Goal: Information Seeking & Learning: Learn about a topic

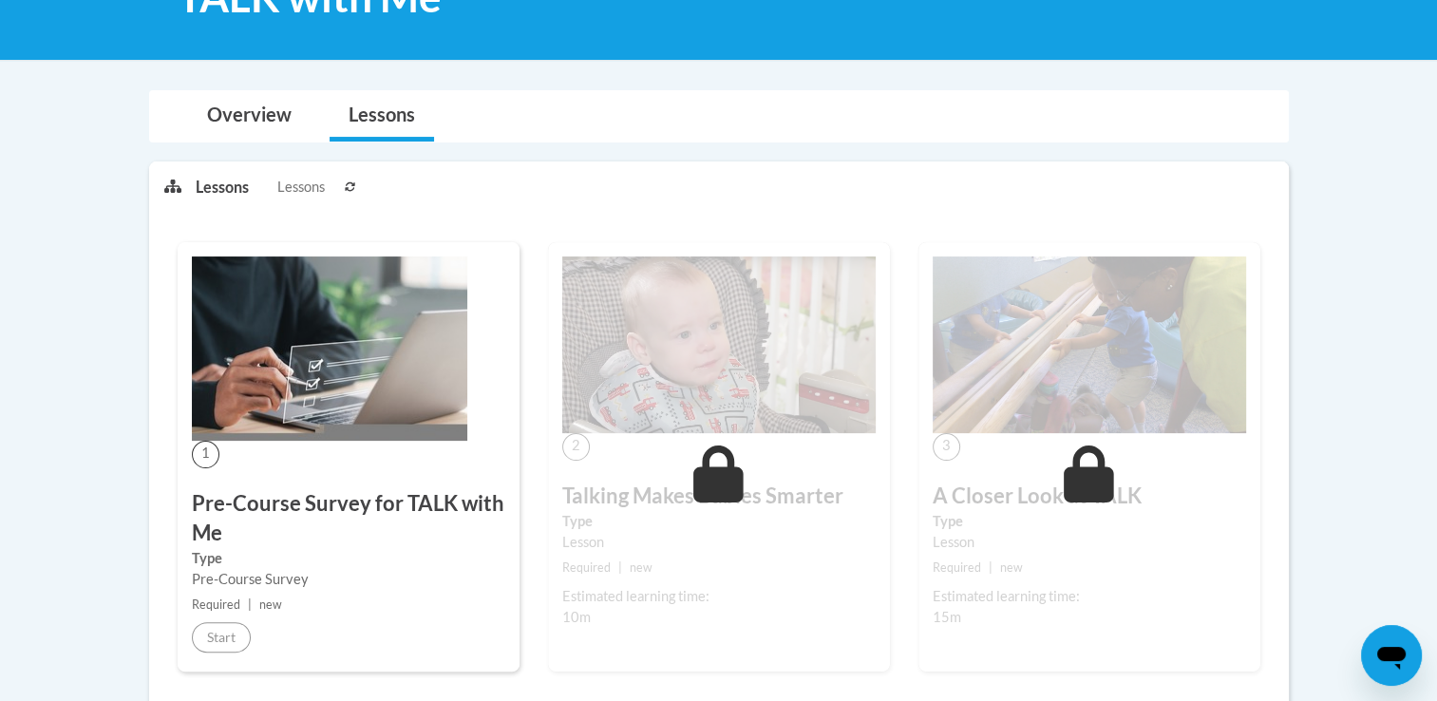
scroll to position [339, 0]
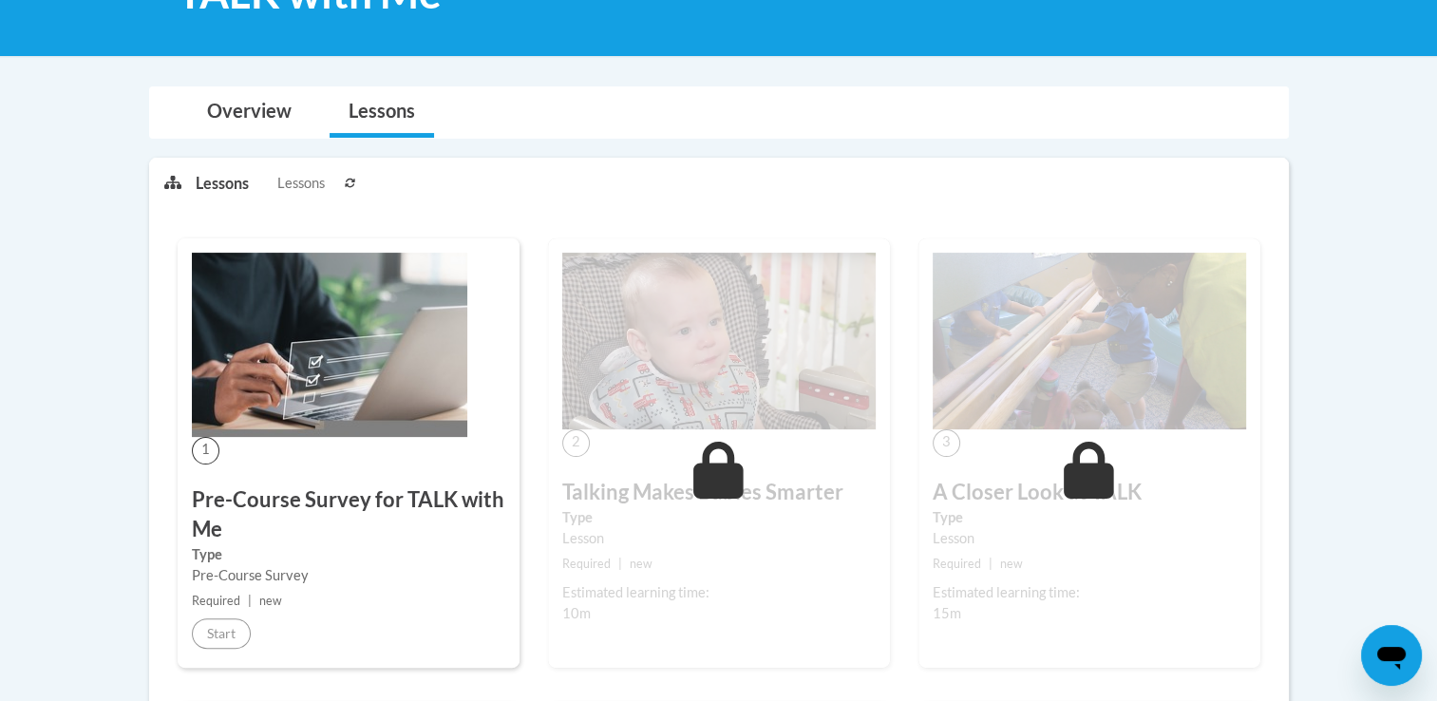
click at [390, 399] on img at bounding box center [330, 345] width 276 height 184
click at [286, 403] on img at bounding box center [330, 345] width 276 height 184
click at [266, 125] on link "Overview" at bounding box center [249, 112] width 123 height 50
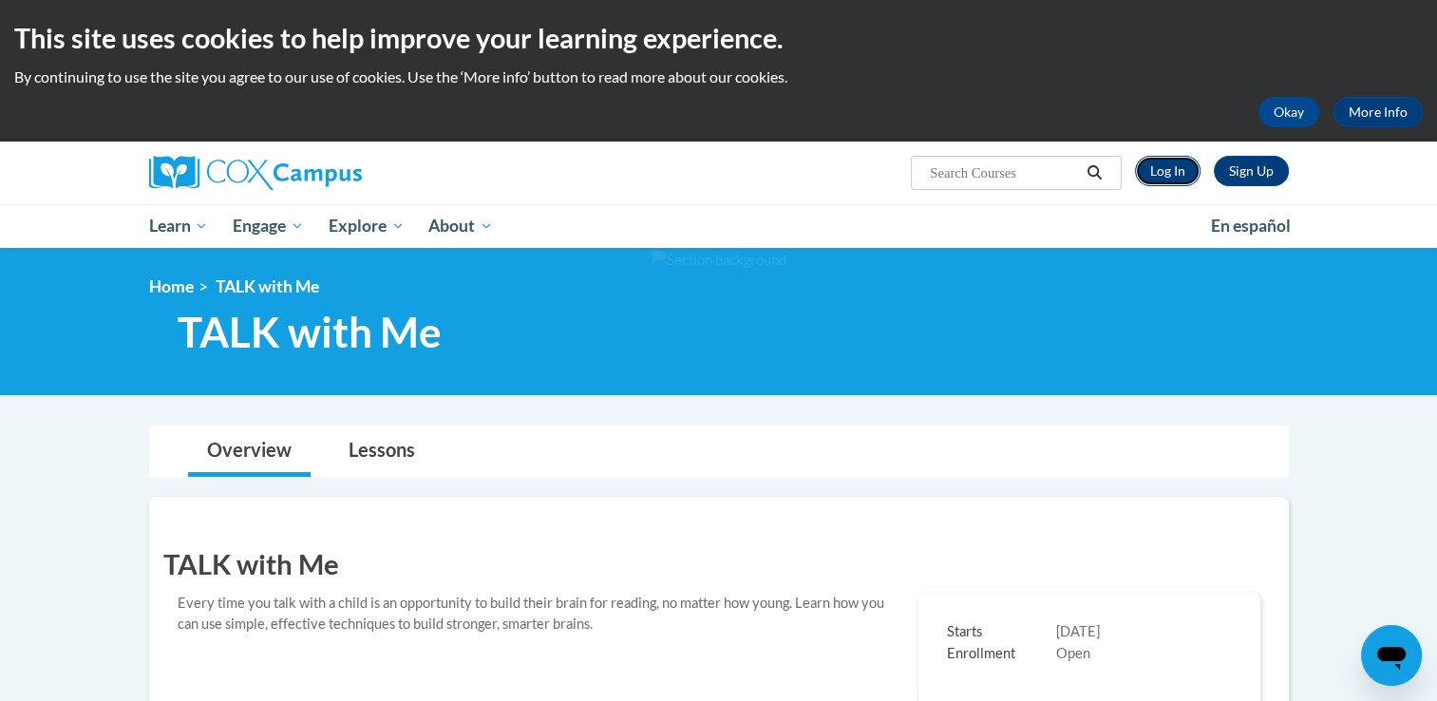
click at [1173, 170] on link "Log In" at bounding box center [1168, 171] width 66 height 30
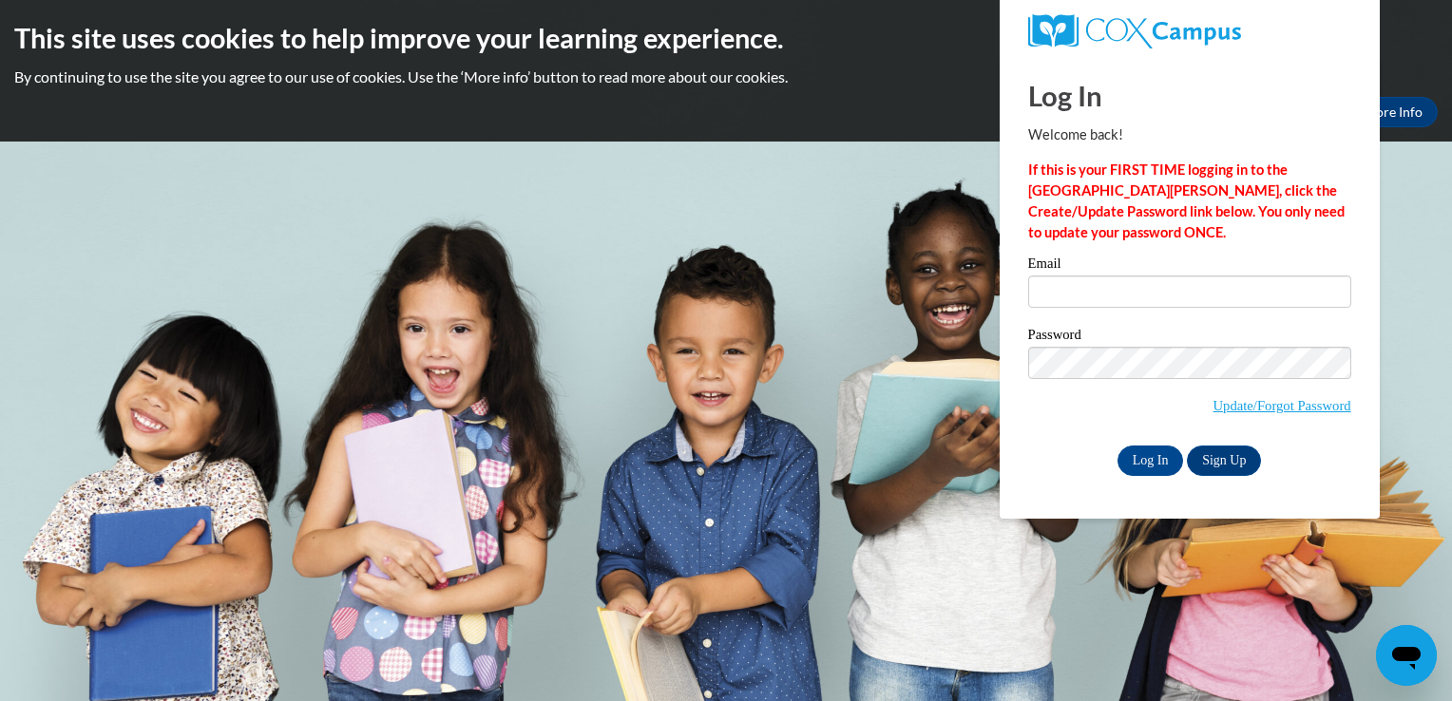
click at [1219, 315] on div "Email" at bounding box center [1189, 290] width 323 height 66
click at [1227, 306] on input "Email" at bounding box center [1189, 292] width 323 height 32
type input "tthurman@ourhousega.org"
click at [1212, 378] on span "Update/Forgot Password" at bounding box center [1189, 386] width 323 height 79
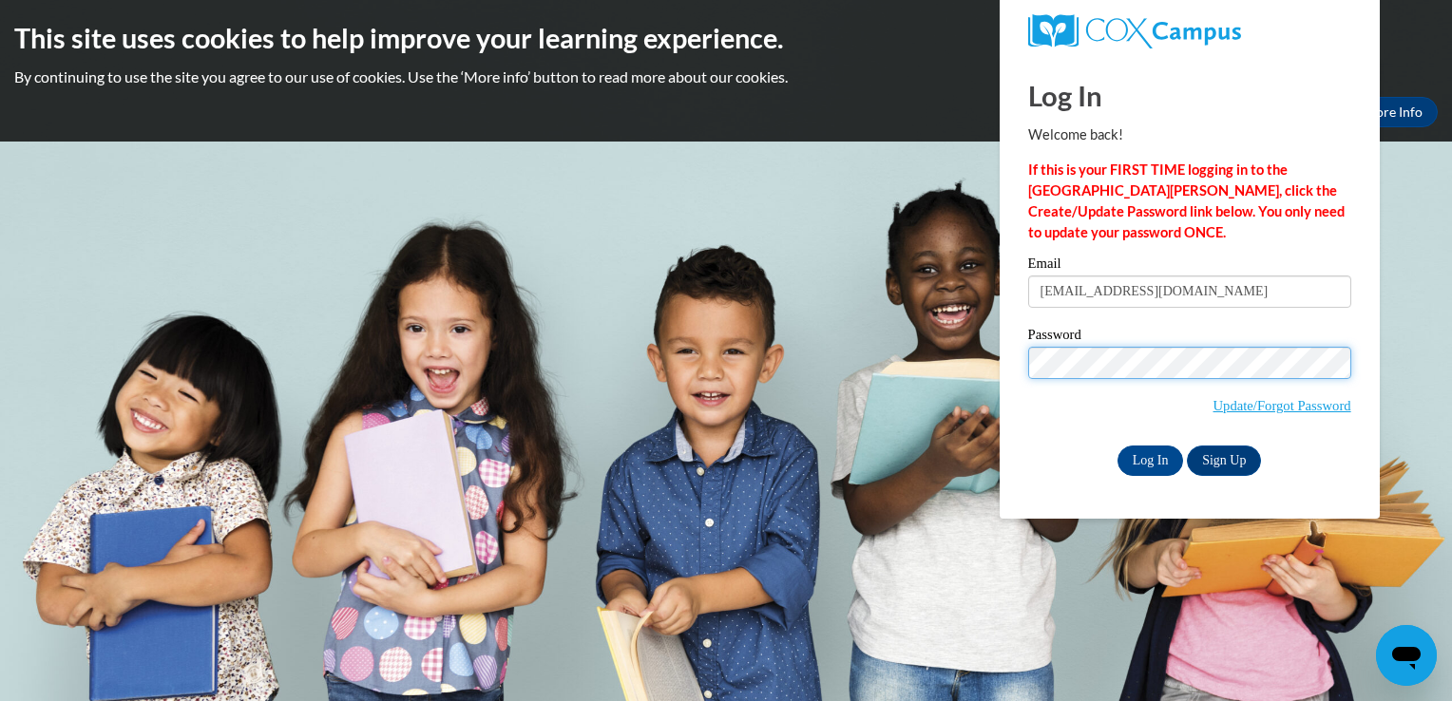
click at [1117, 446] on input "Log In" at bounding box center [1150, 461] width 67 height 30
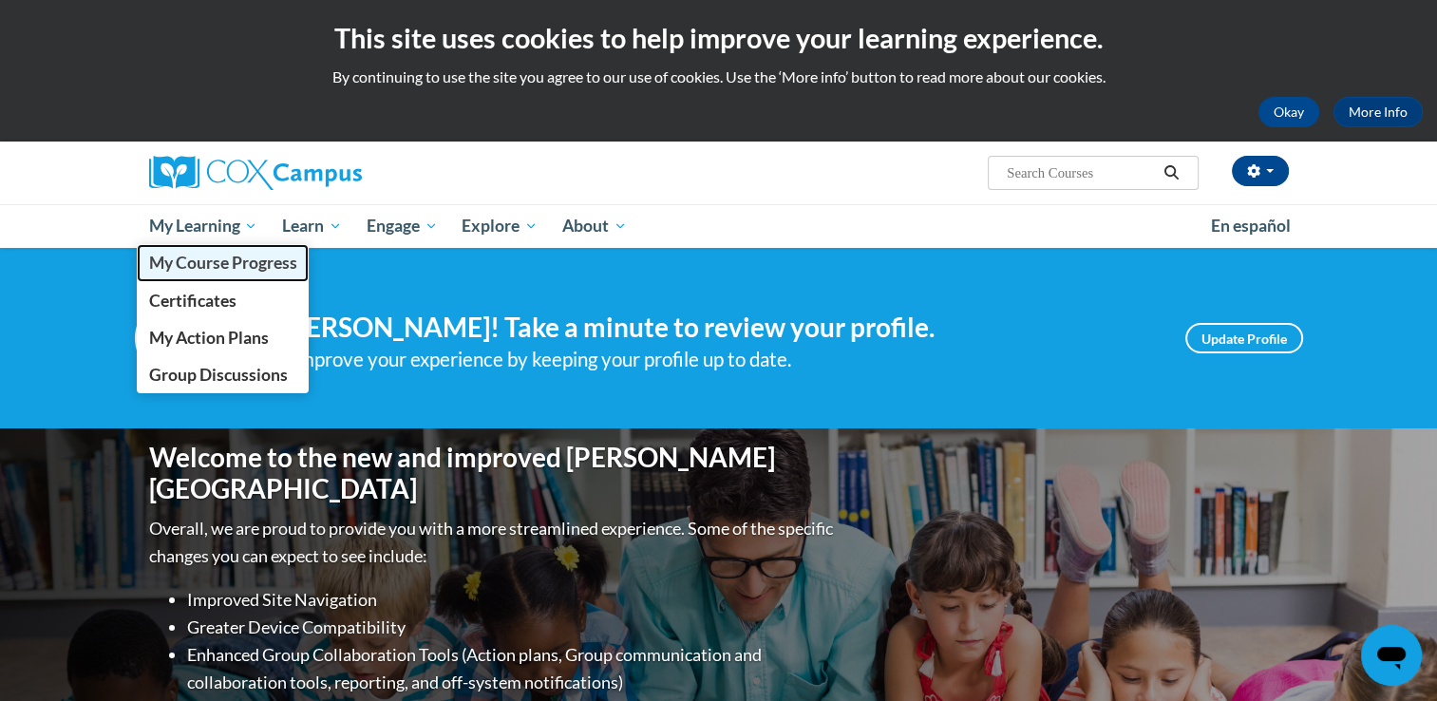
click at [239, 264] on span "My Course Progress" at bounding box center [222, 263] width 148 height 20
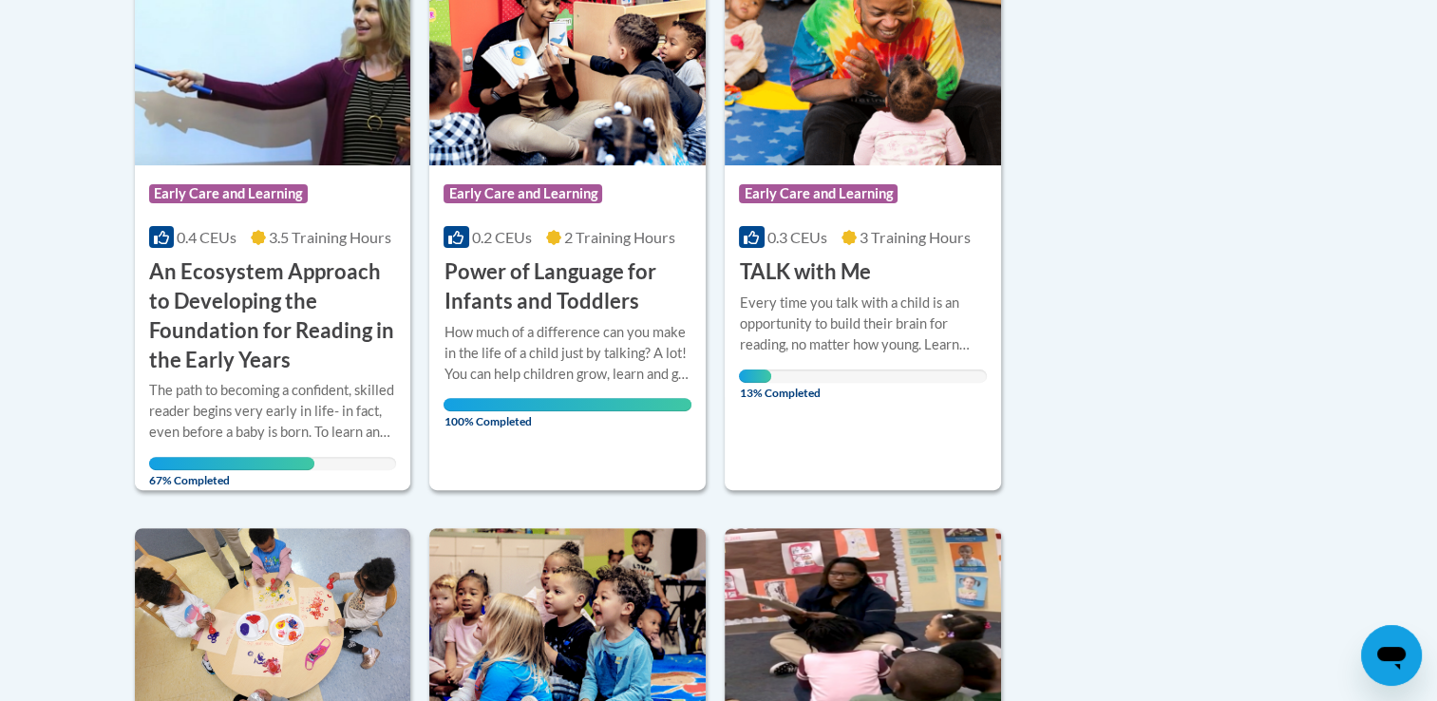
scroll to position [517, 0]
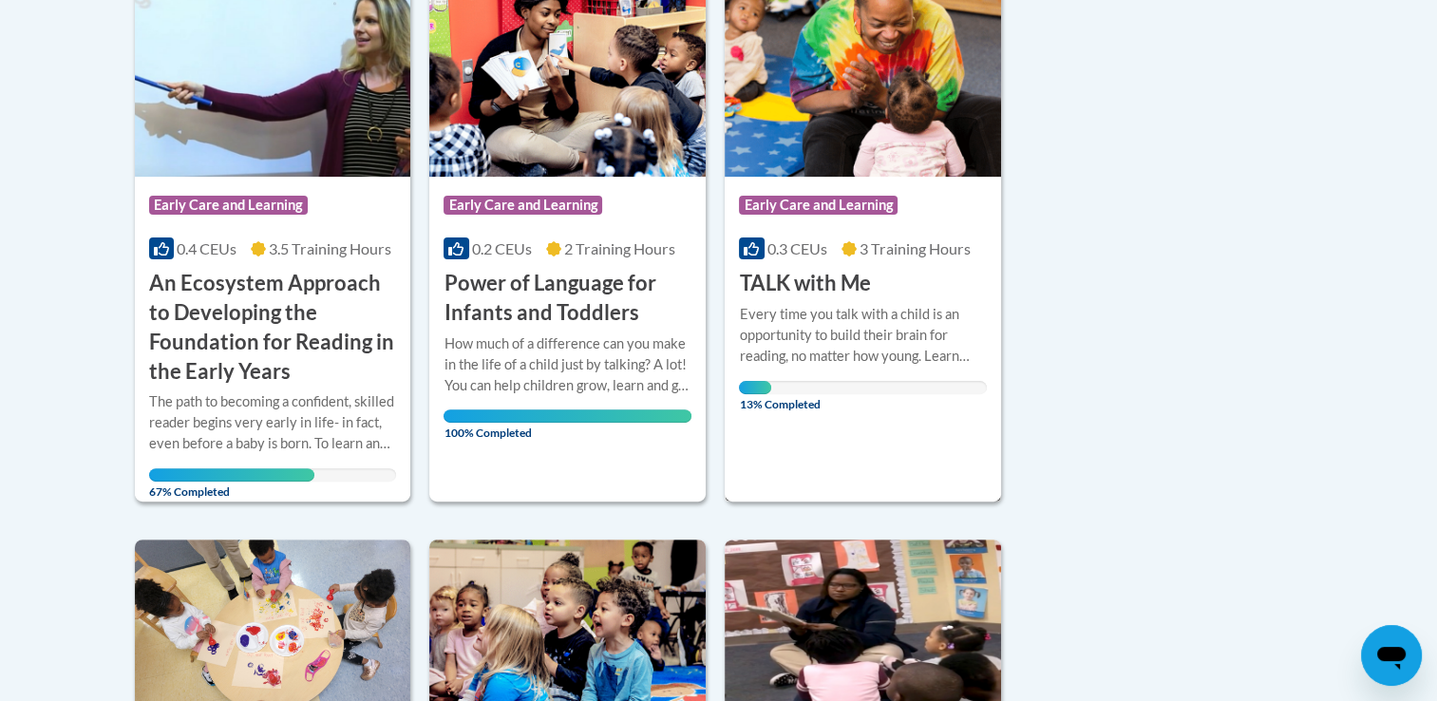
click at [830, 299] on div "More Info Open Every time you talk with a child is an opportunity to build thei…" at bounding box center [863, 353] width 276 height 110
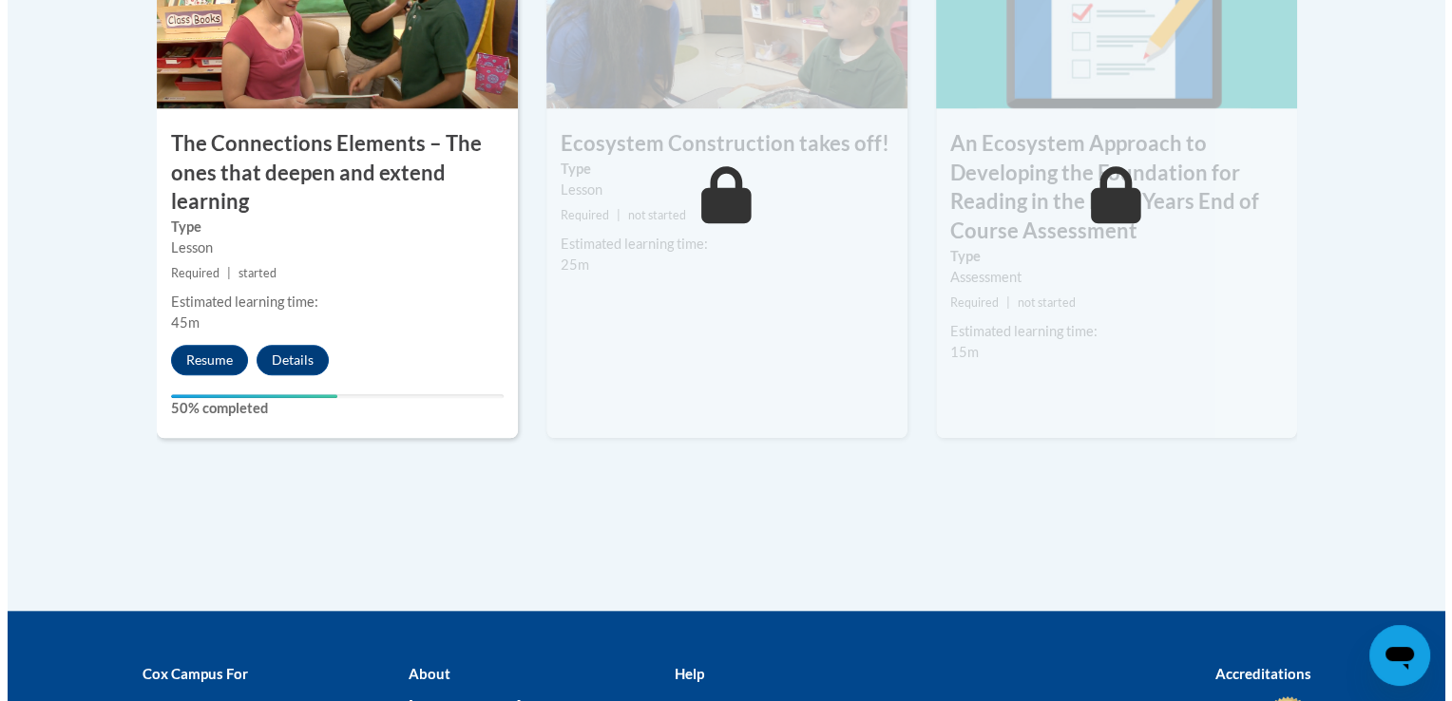
scroll to position [1774, 0]
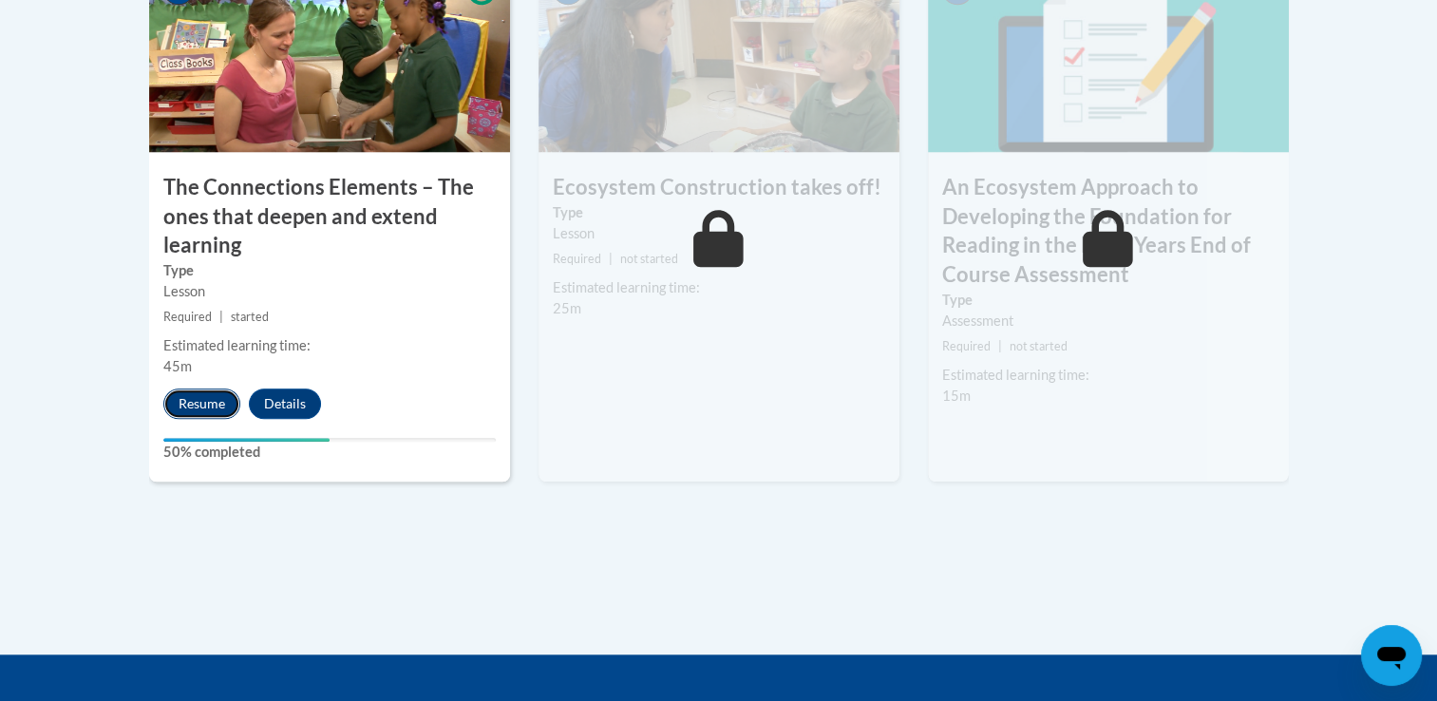
click at [209, 407] on button "Resume" at bounding box center [201, 404] width 77 height 30
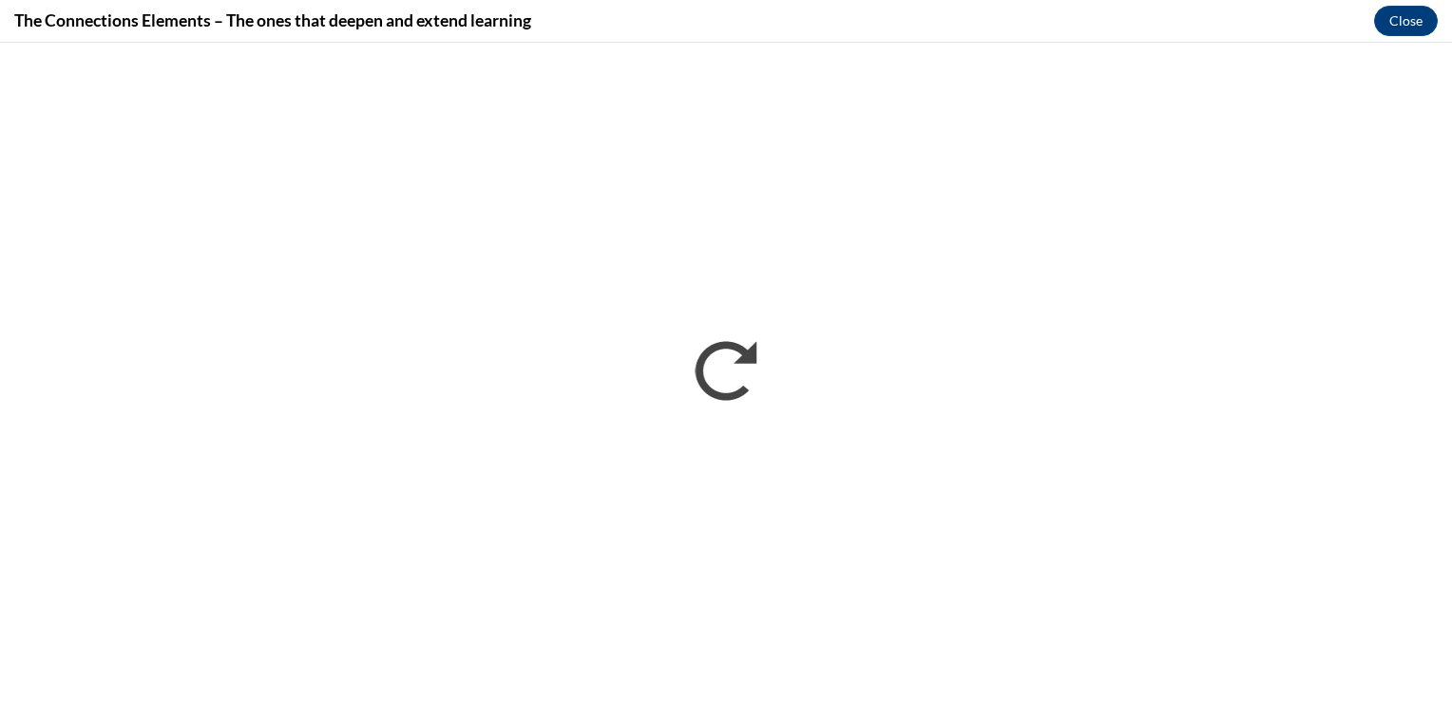
scroll to position [0, 0]
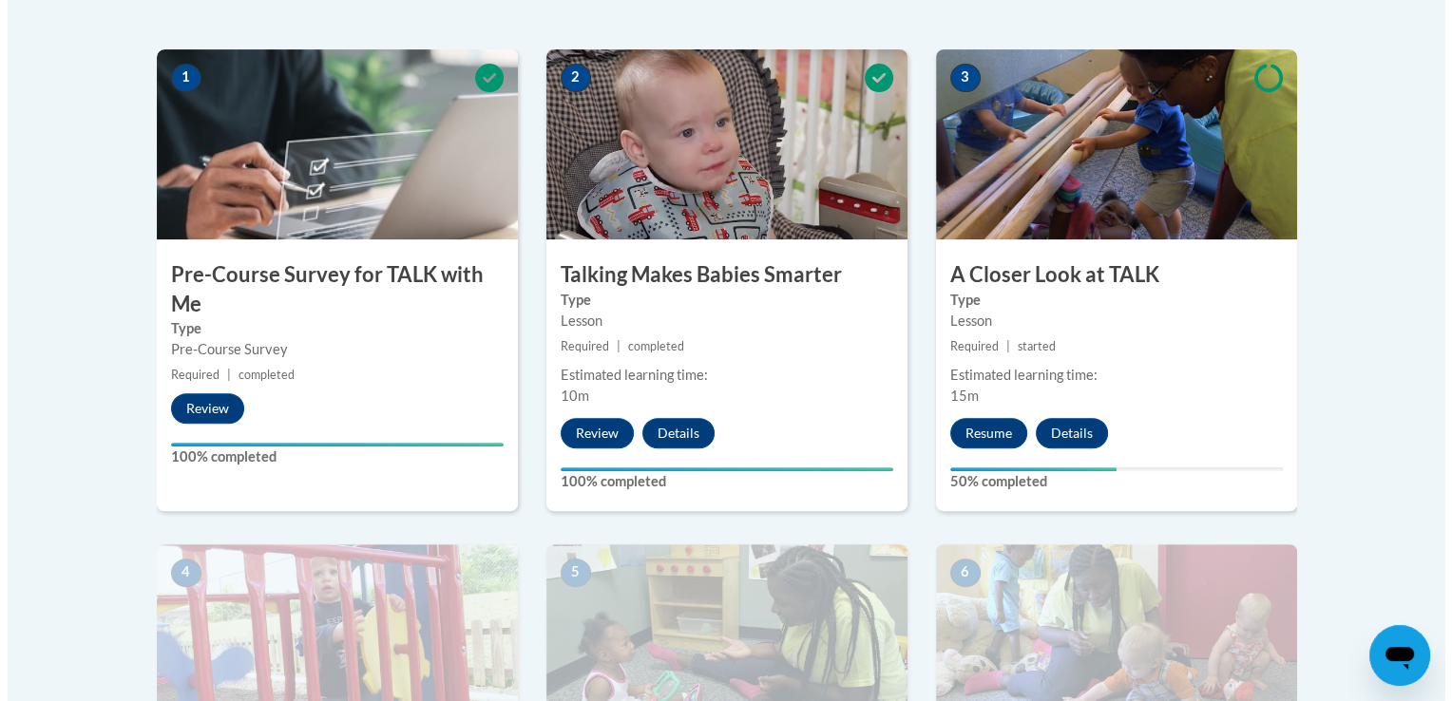
scroll to position [635, 0]
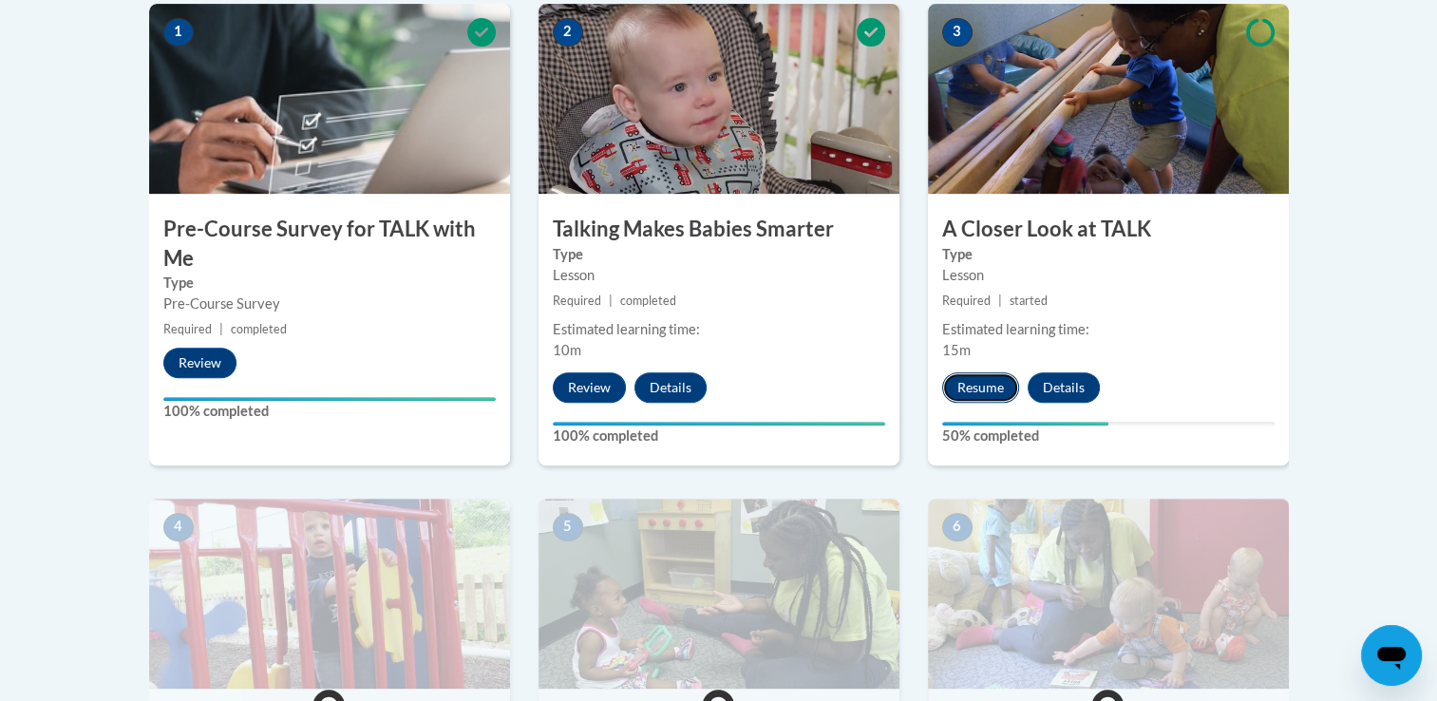
click at [997, 377] on button "Resume" at bounding box center [980, 387] width 77 height 30
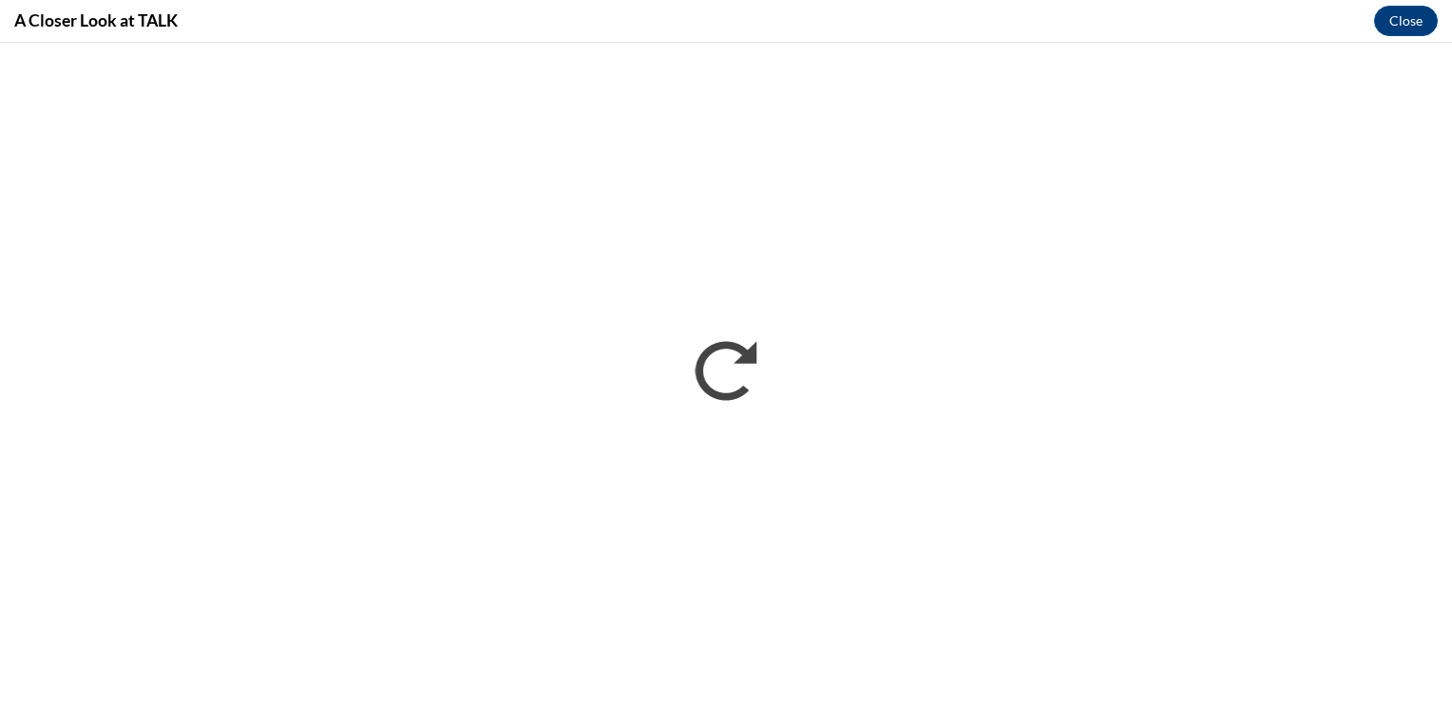
scroll to position [0, 0]
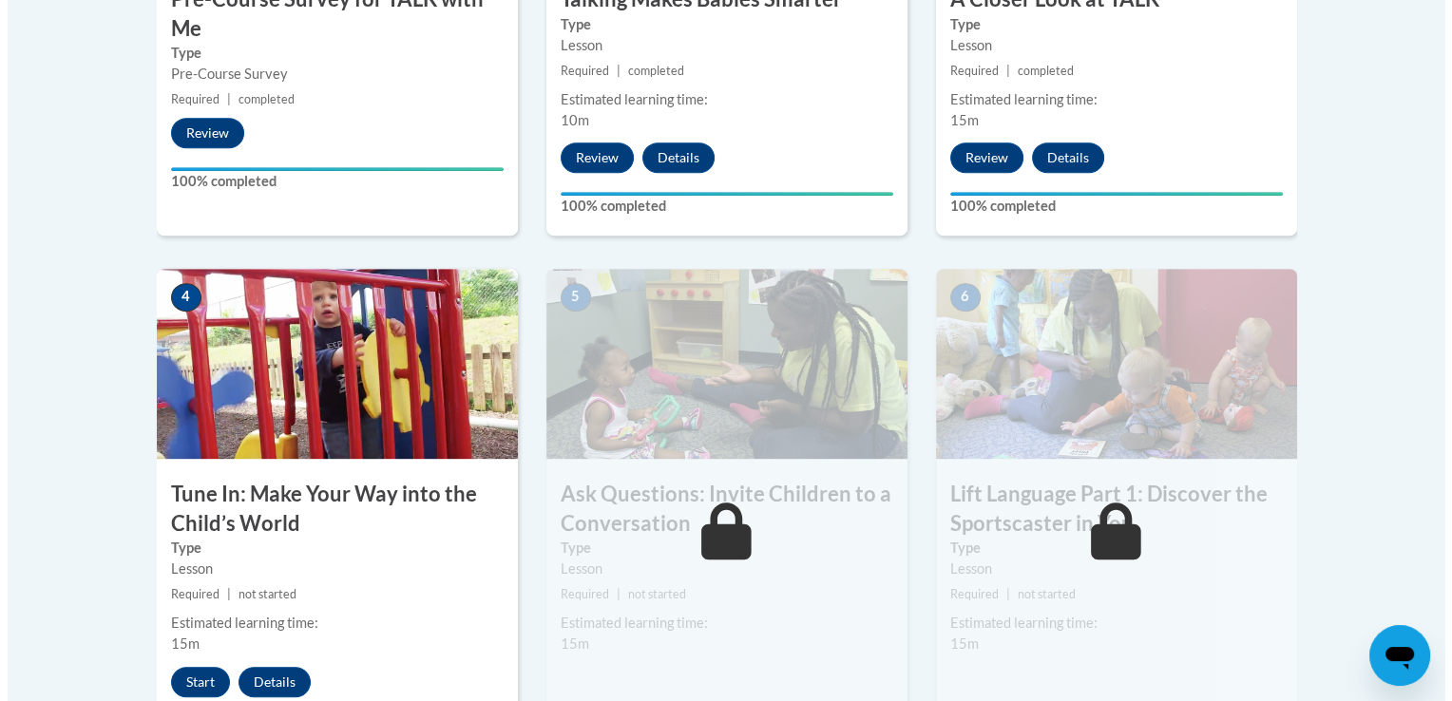
scroll to position [1435, 0]
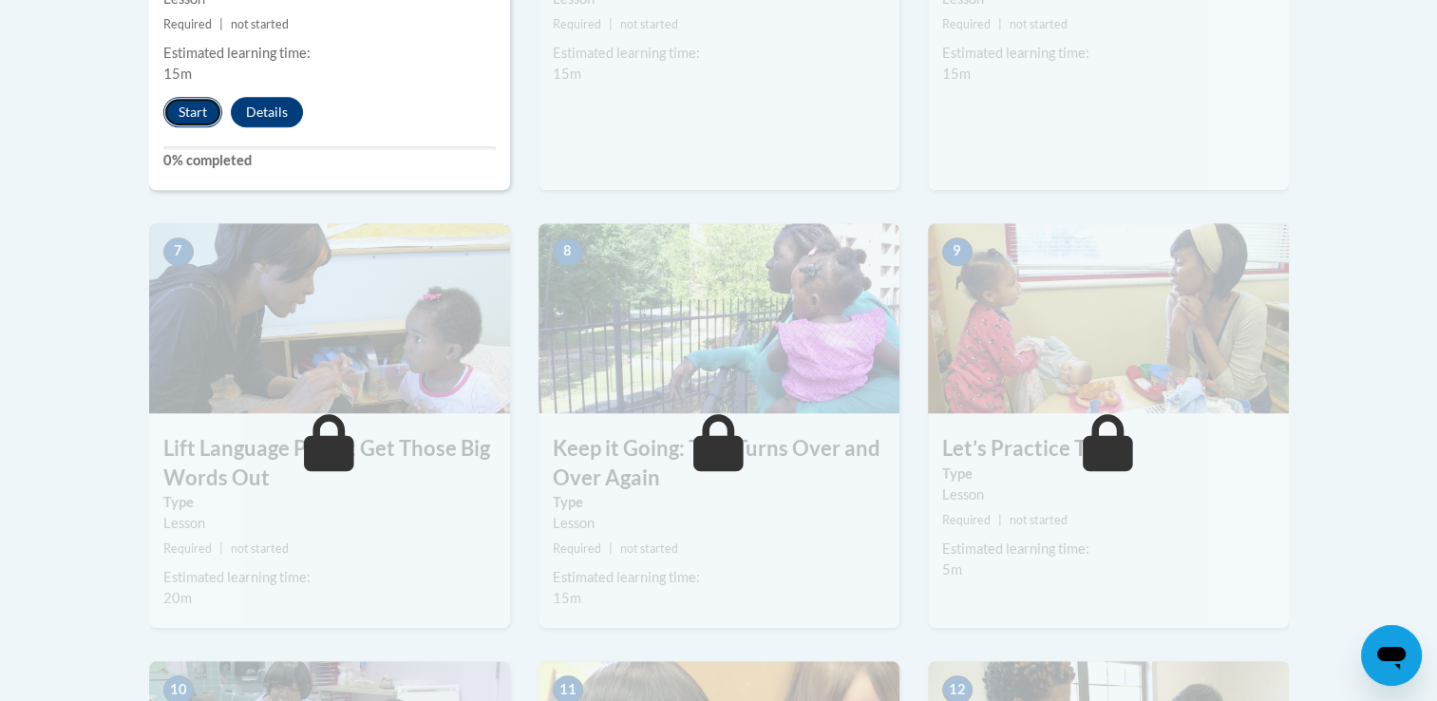
click at [197, 105] on button "Start" at bounding box center [192, 112] width 59 height 30
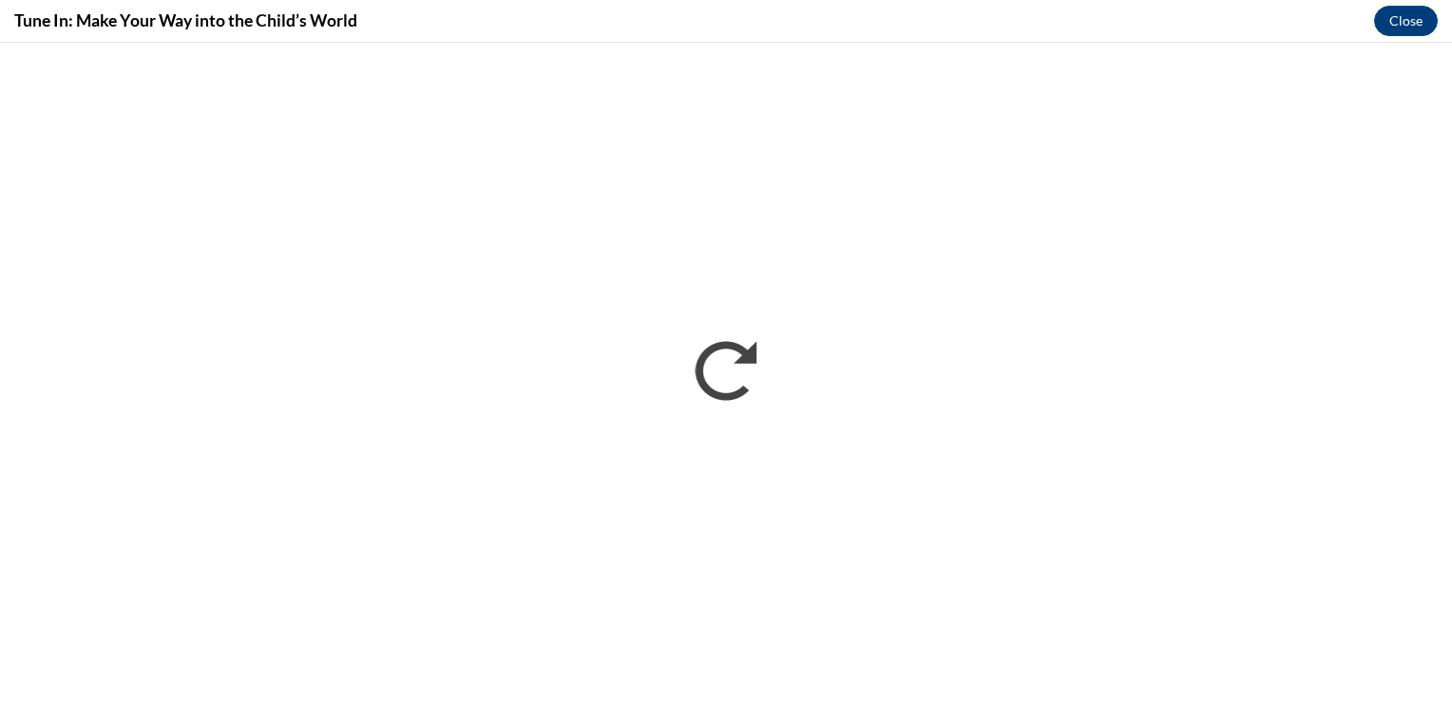
scroll to position [0, 0]
